Goal: Find specific page/section: Find specific page/section

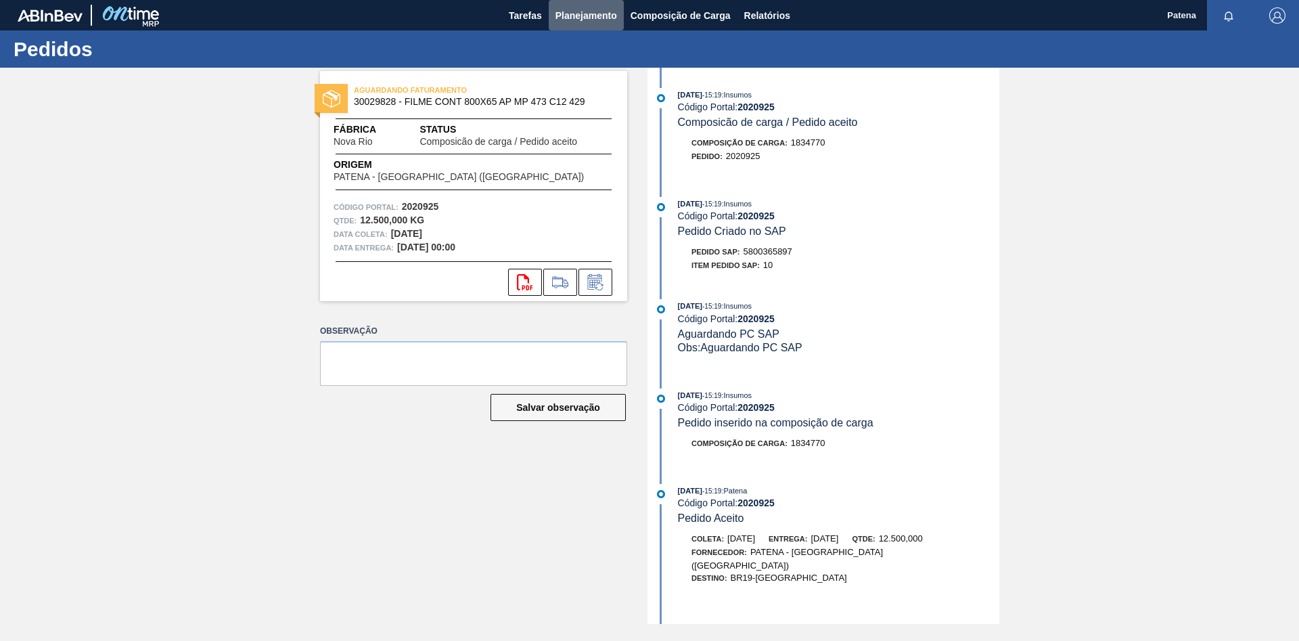
click at [572, 12] on span "Planejamento" at bounding box center [586, 15] width 62 height 16
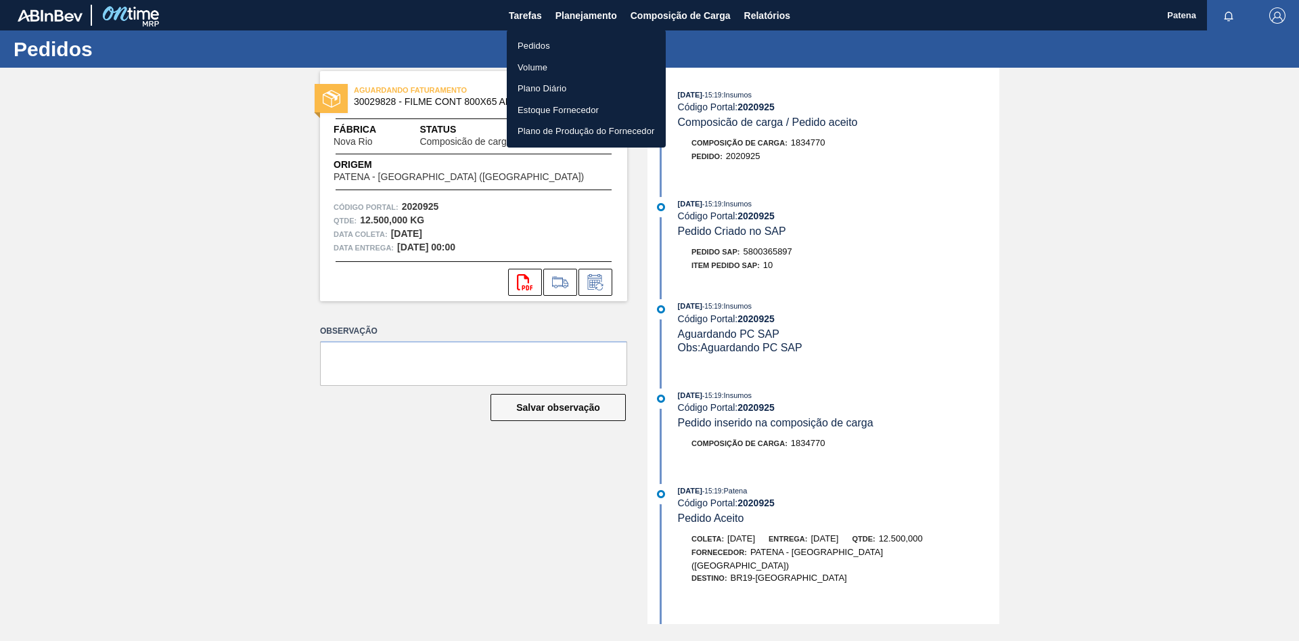
click at [558, 45] on li "Pedidos" at bounding box center [586, 46] width 159 height 22
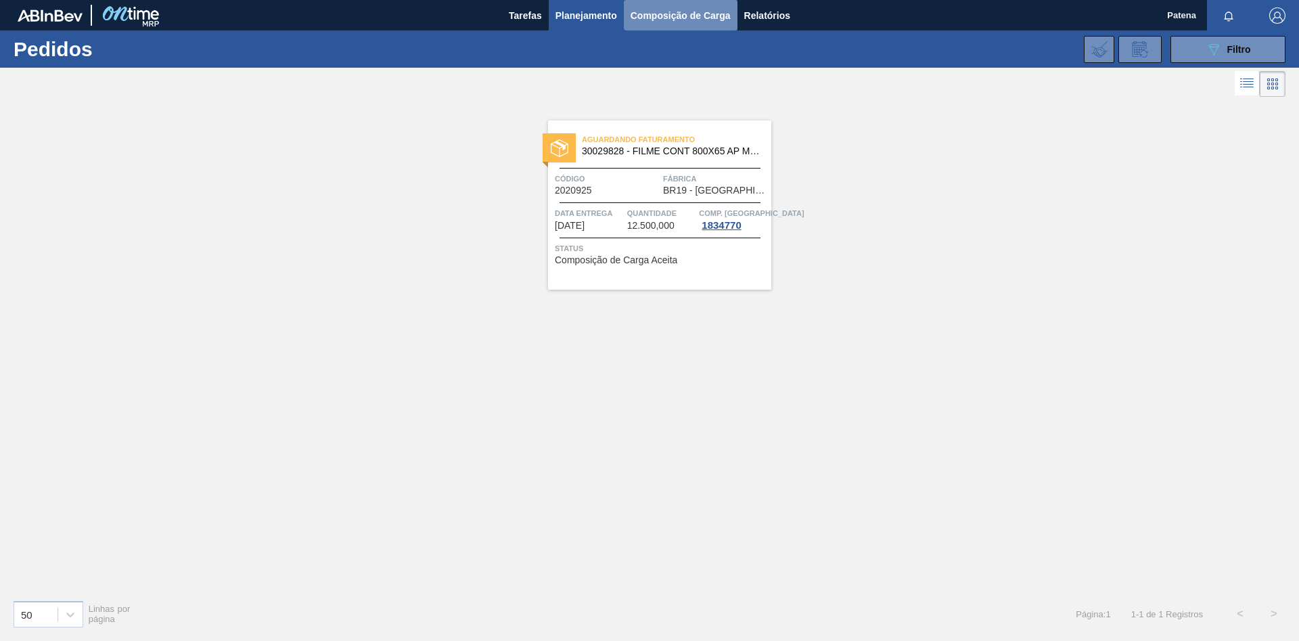
click at [666, 24] on button "Composição de Carga" at bounding box center [681, 15] width 114 height 30
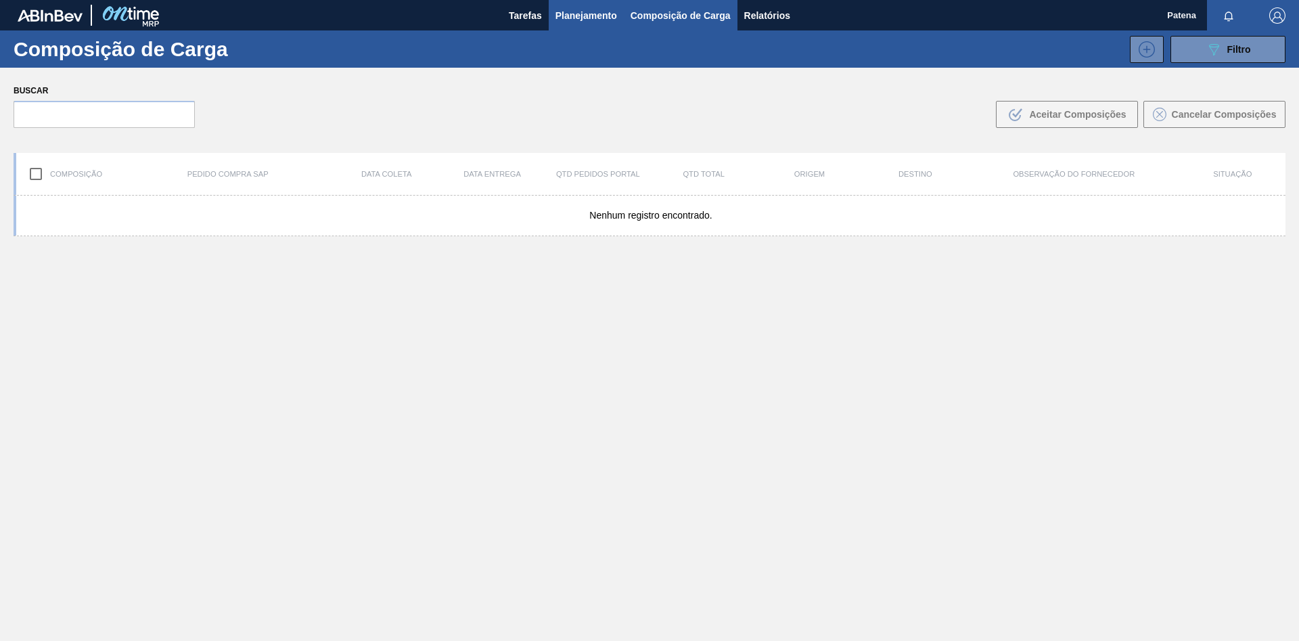
click at [565, 15] on span "Planejamento" at bounding box center [586, 15] width 62 height 16
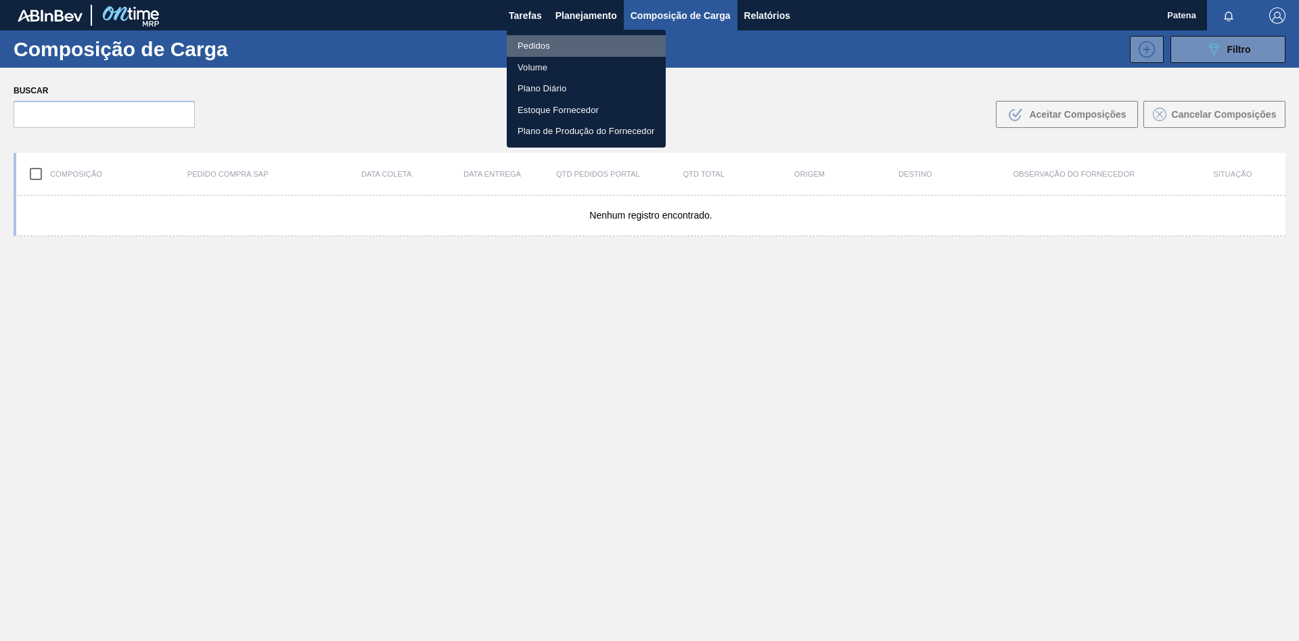
click at [574, 45] on li "Pedidos" at bounding box center [586, 46] width 159 height 22
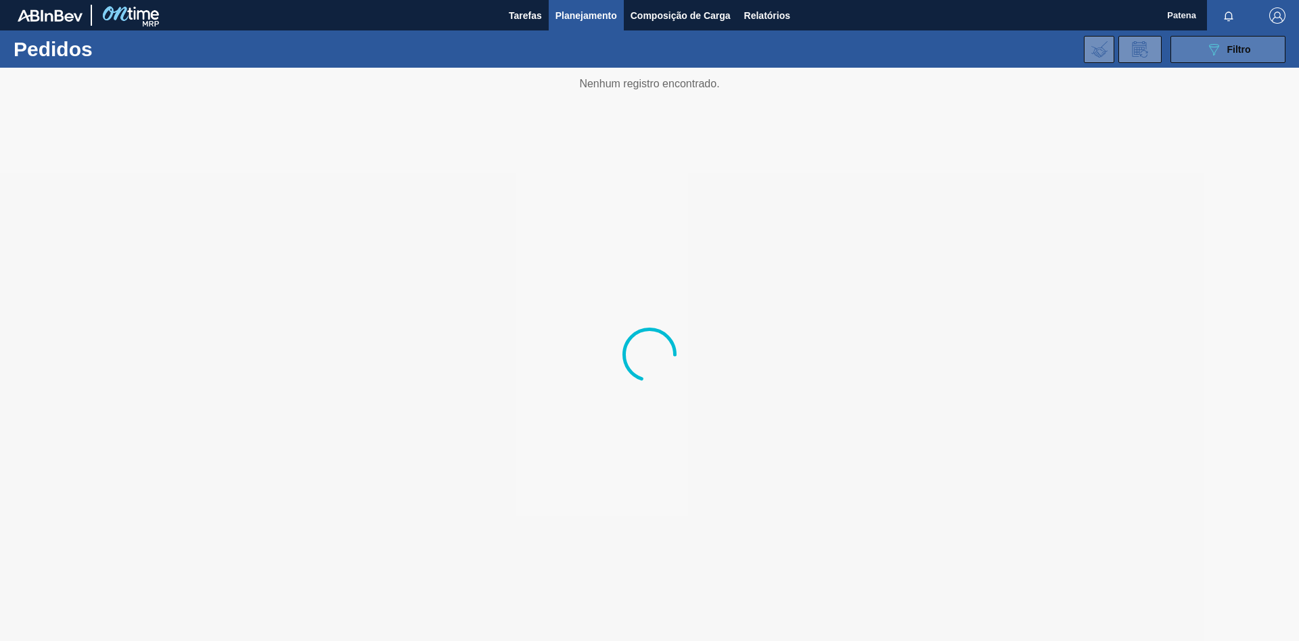
click at [1233, 53] on span "Filtro" at bounding box center [1239, 49] width 24 height 11
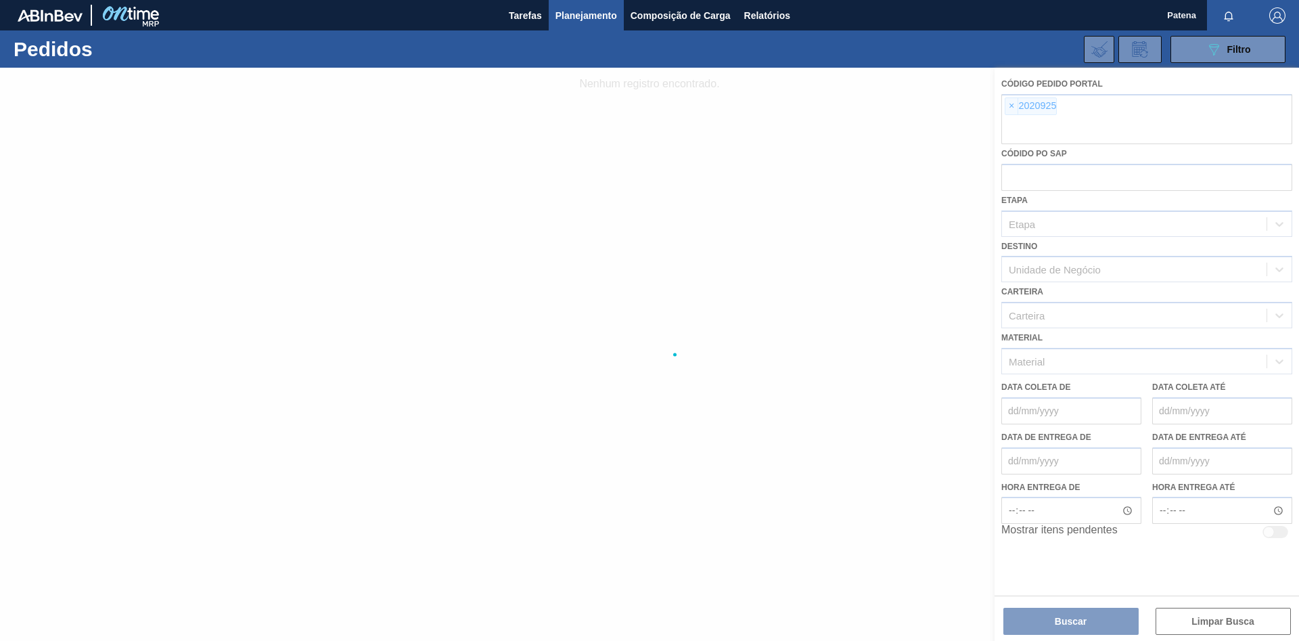
click at [1009, 108] on div at bounding box center [649, 354] width 1299 height 573
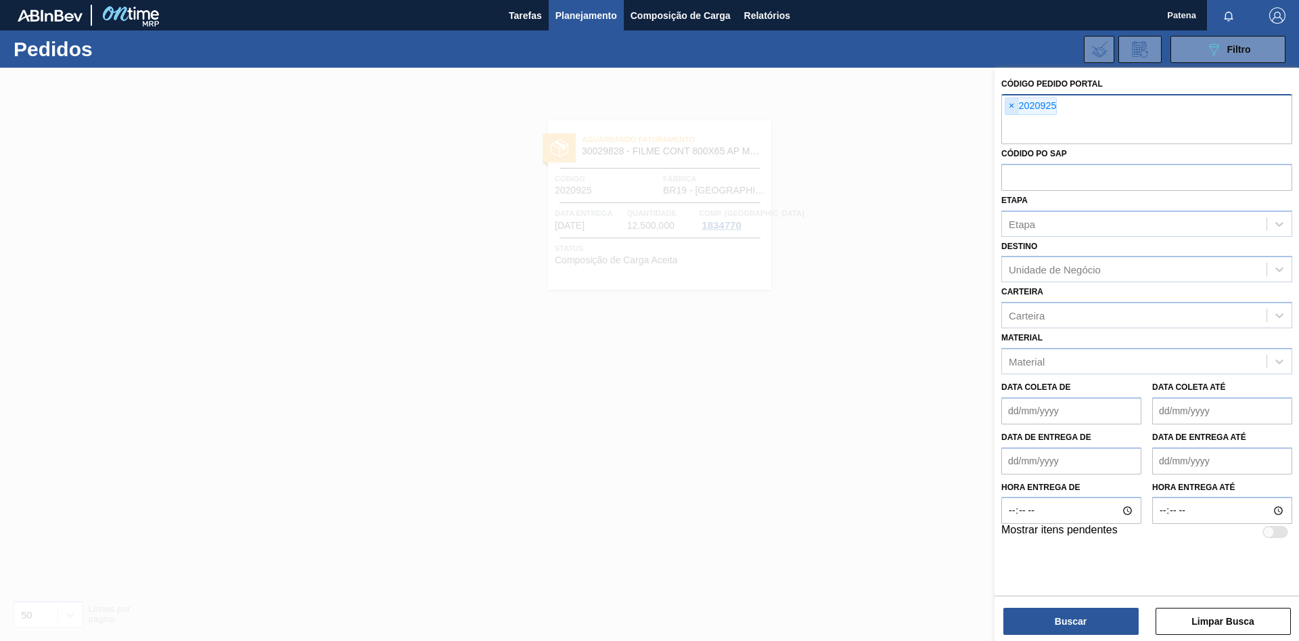
click at [1012, 108] on span "×" at bounding box center [1011, 106] width 13 height 16
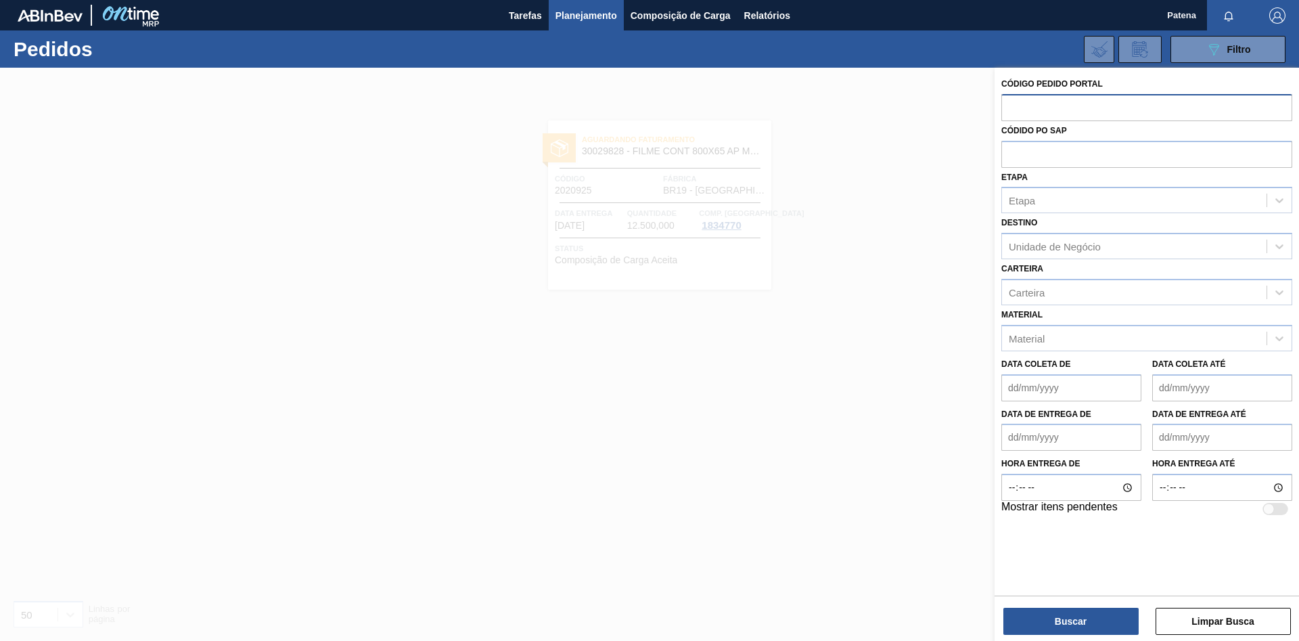
click at [1018, 113] on input "text" at bounding box center [1146, 107] width 291 height 26
type input "2027735"
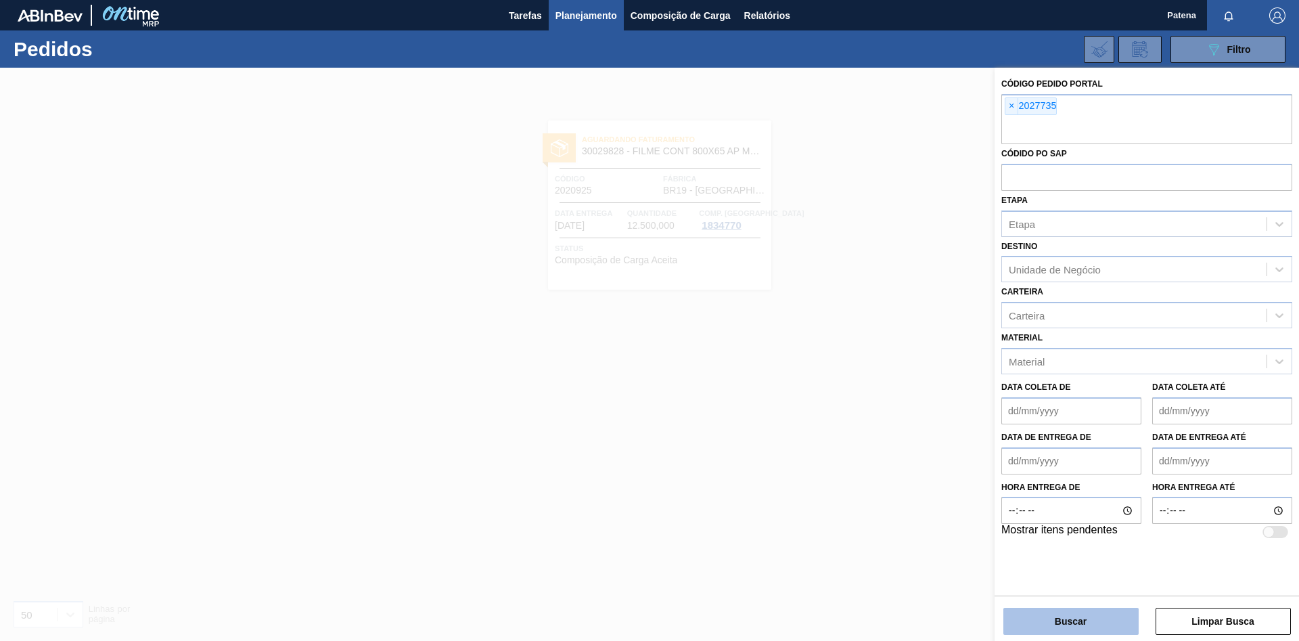
click at [1084, 622] on button "Buscar" at bounding box center [1070, 621] width 135 height 27
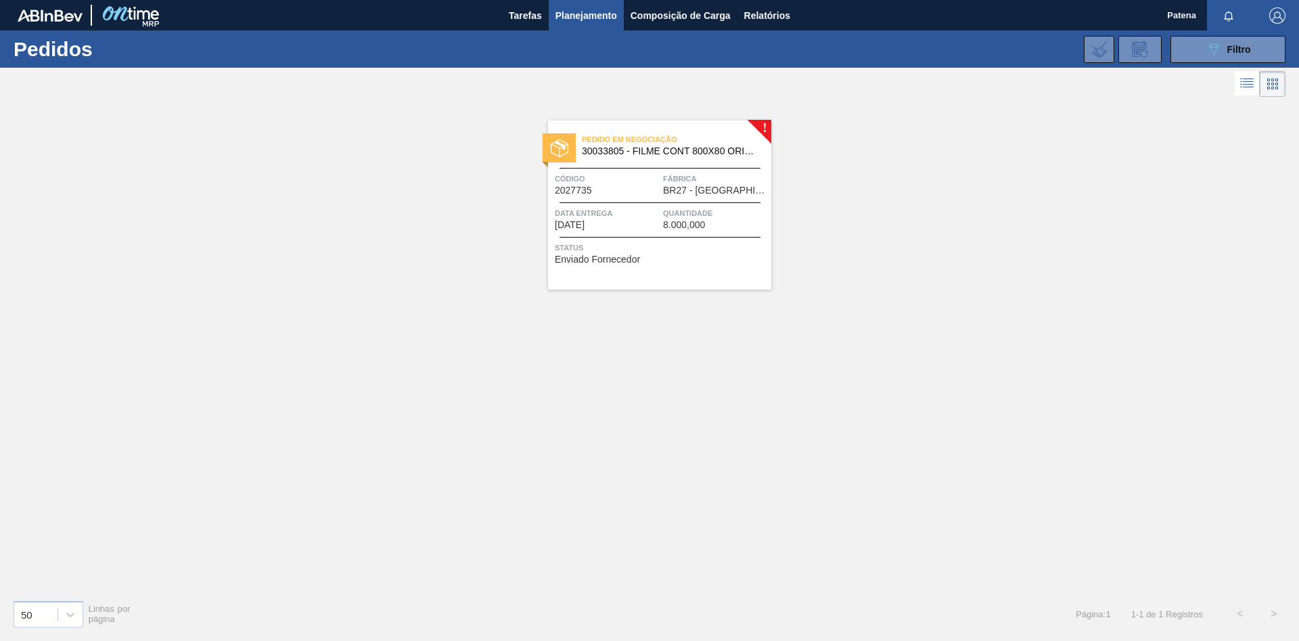
click at [632, 177] on span "Código" at bounding box center [607, 179] width 105 height 14
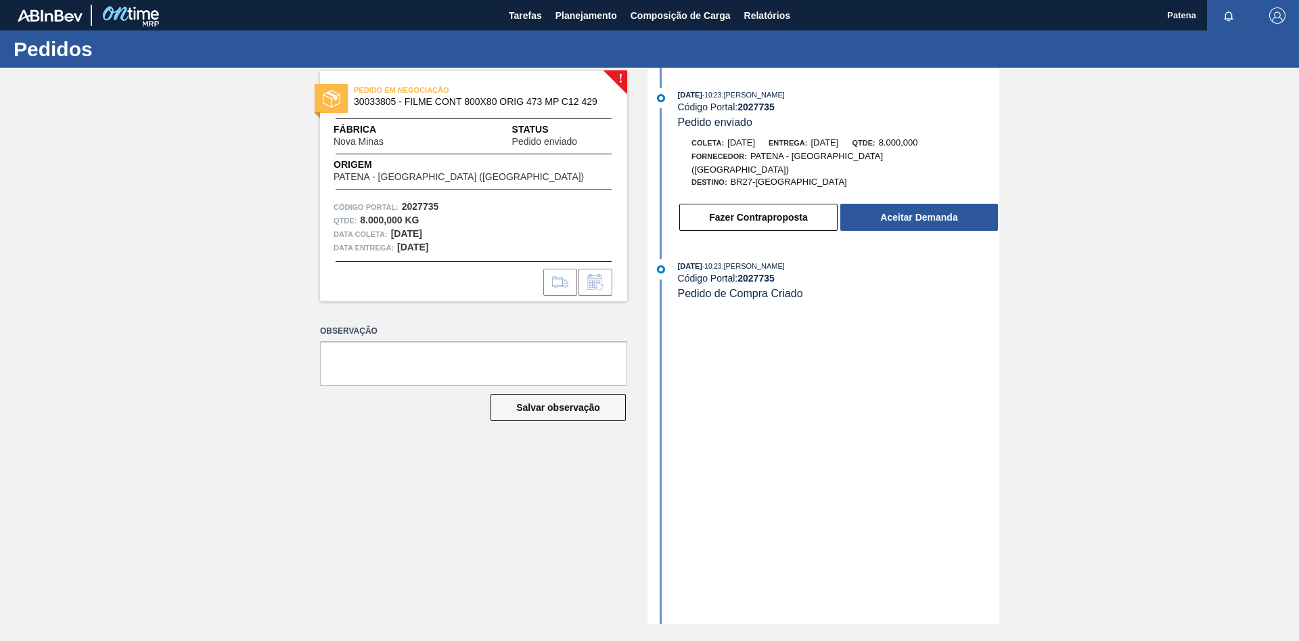
click at [388, 474] on div "! PEDIDO EM NEGOCIAÇÃO 30033805 - FILME CONT 800X80 ORIG 473 MP C12 429 Fábrica…" at bounding box center [463, 346] width 327 height 556
